Goal: Navigation & Orientation: Find specific page/section

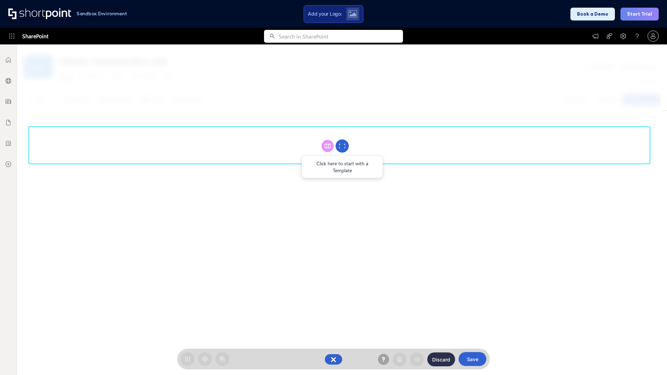
click at [342, 146] on circle at bounding box center [341, 146] width 13 height 13
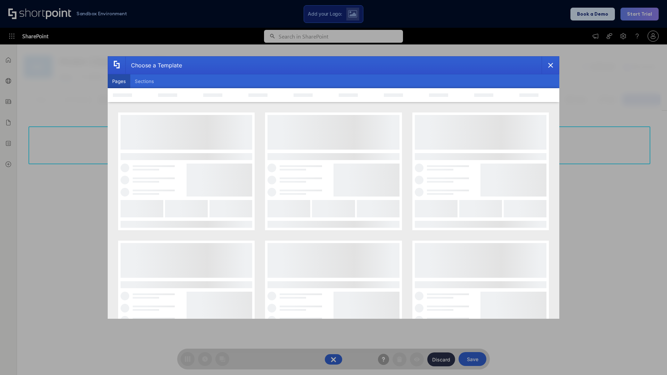
click at [119, 81] on button "Pages" at bounding box center [119, 81] width 23 height 14
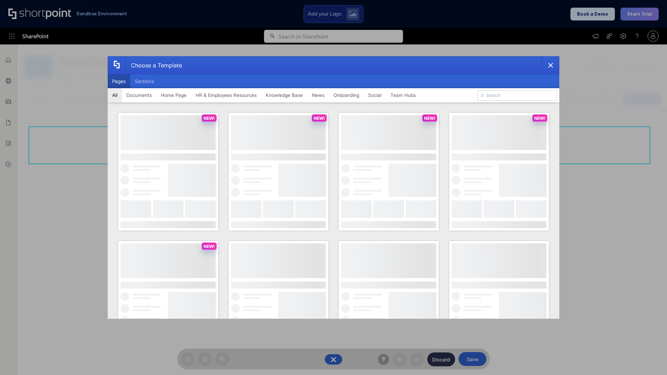
type input "Documents 3"
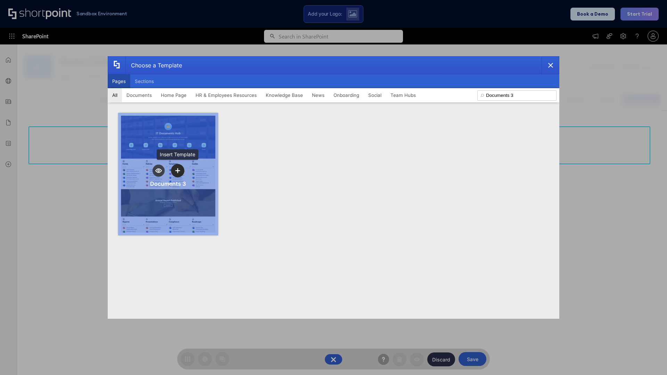
click at [177, 170] on icon "template selector" at bounding box center [177, 170] width 5 height 5
